Goal: Task Accomplishment & Management: Manage account settings

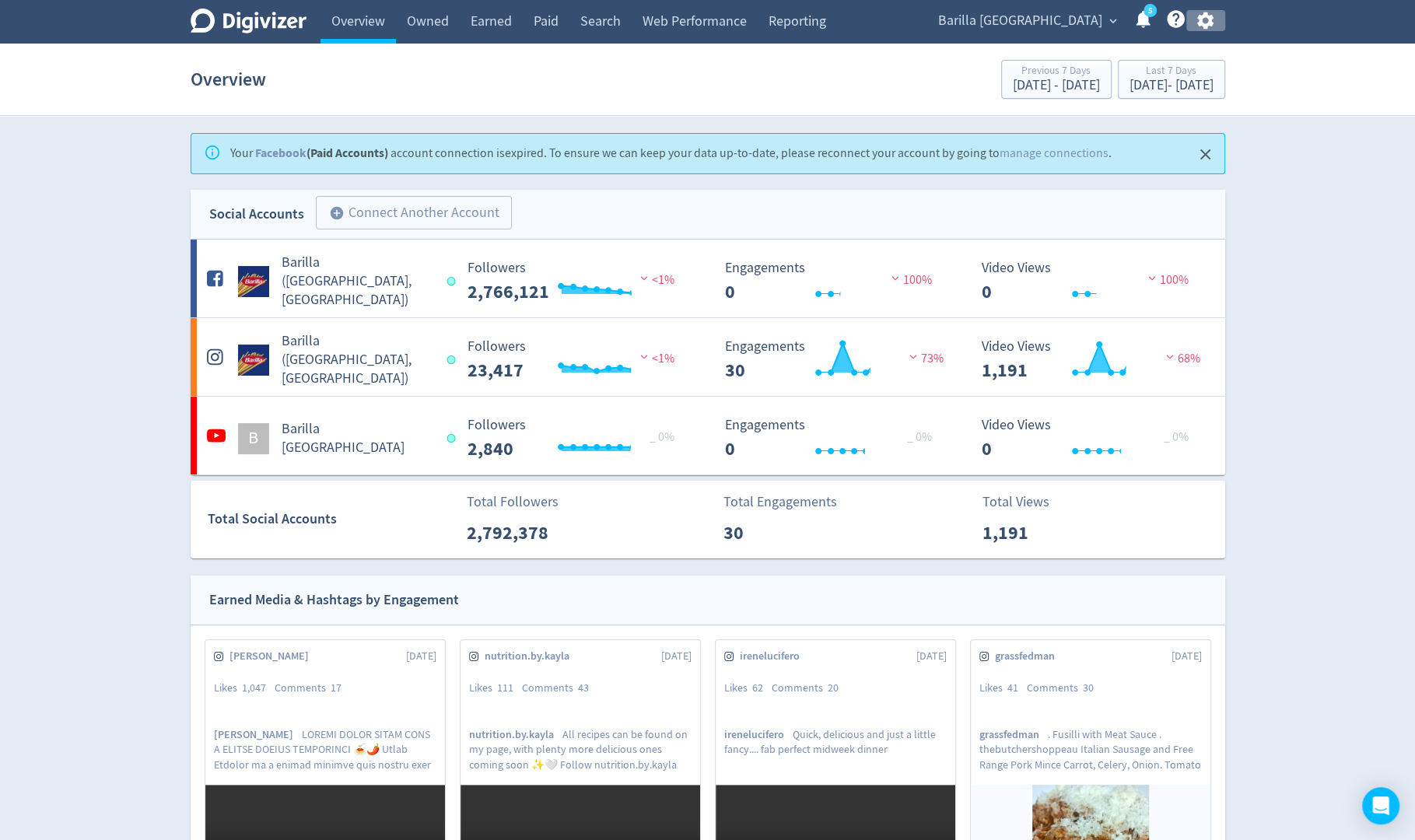
click at [1212, 26] on icon "button" at bounding box center [1205, 20] width 21 height 21
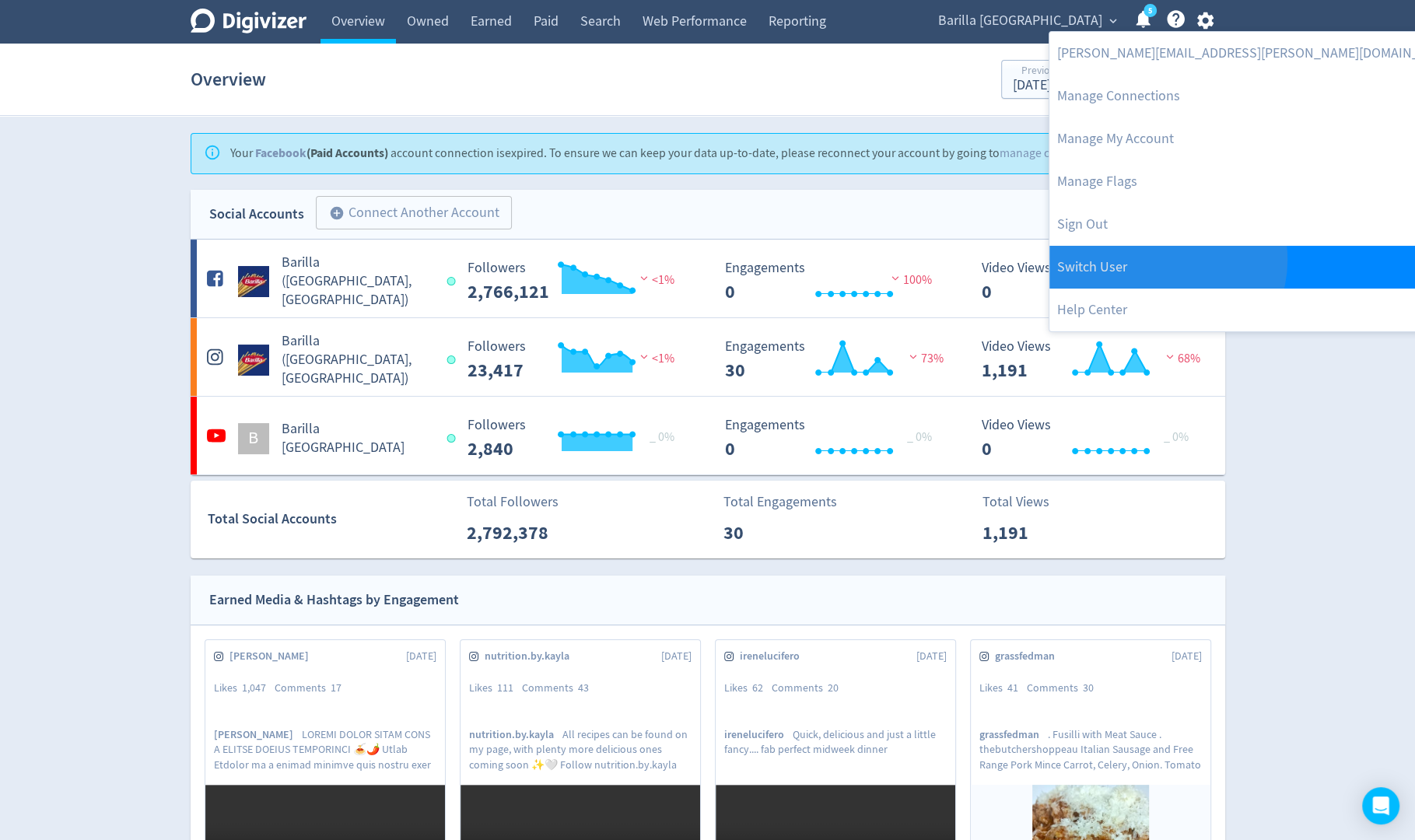
click at [1167, 260] on link "Switch User" at bounding box center [1258, 266] width 416 height 43
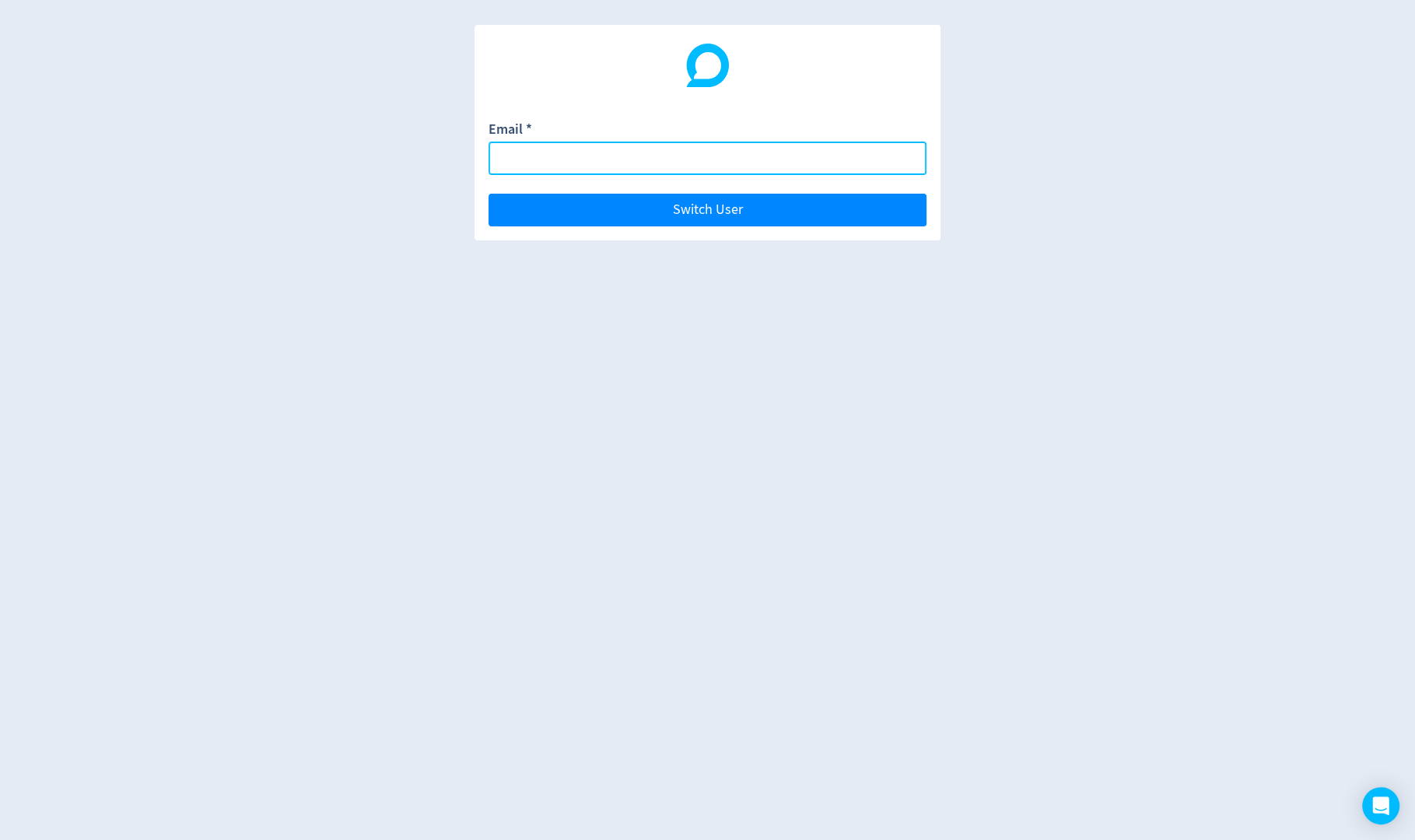
click at [883, 162] on input "Email *" at bounding box center [708, 158] width 438 height 34
paste input "[EMAIL_ADDRESS][DOMAIN_NAME]"
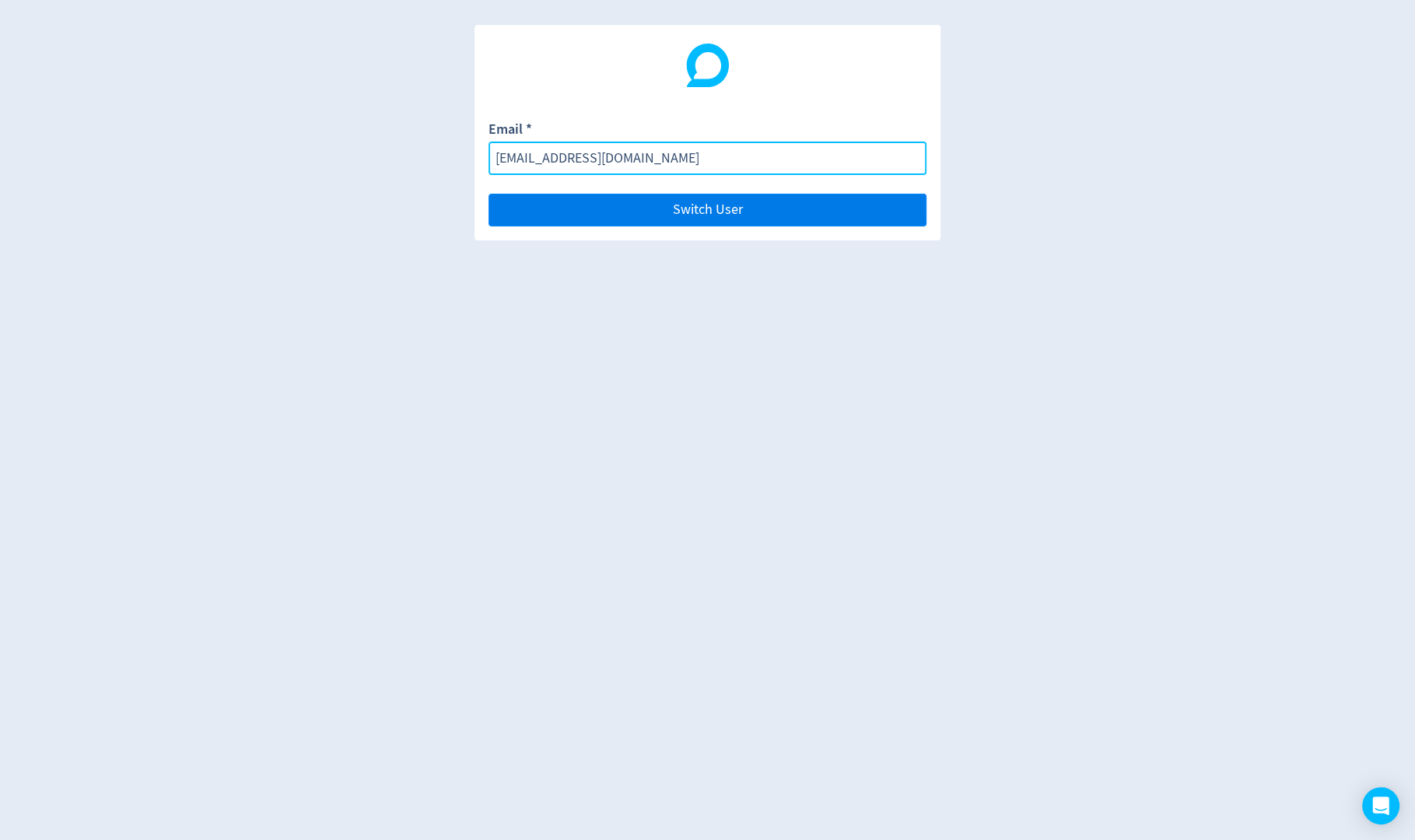
type input "[EMAIL_ADDRESS][DOMAIN_NAME]"
click at [879, 205] on button "Switch User" at bounding box center [708, 210] width 438 height 33
